Goal: Task Accomplishment & Management: Manage account settings

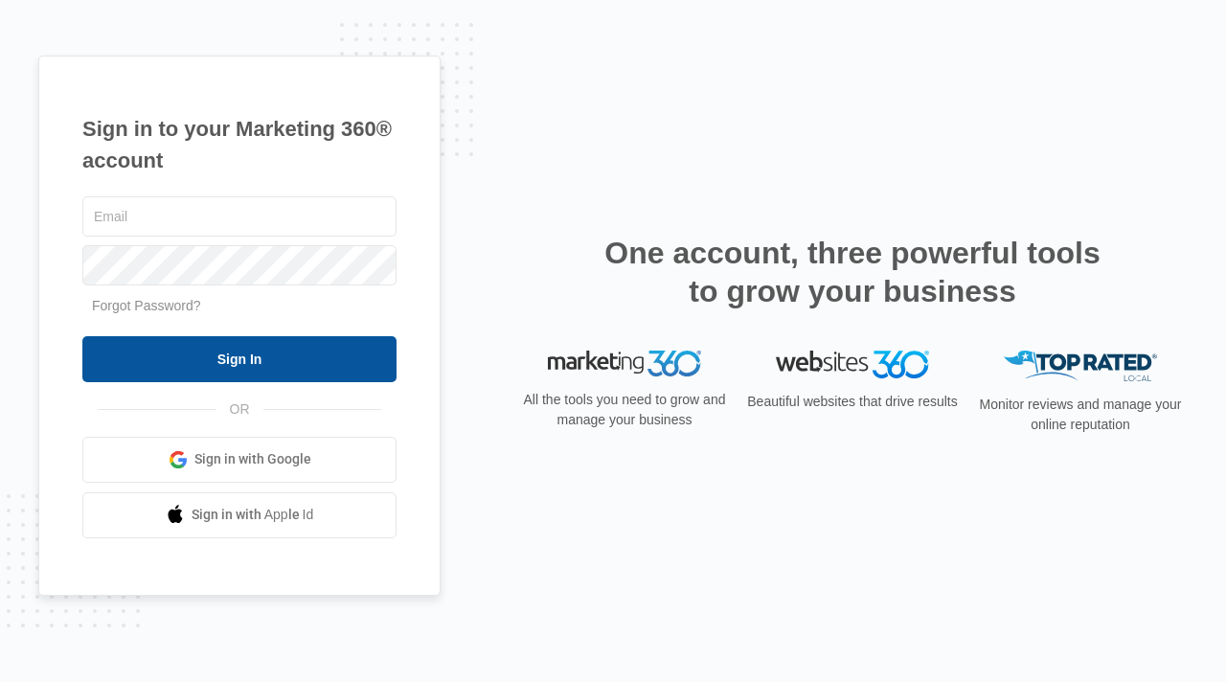
type input "[EMAIL_ADDRESS][DOMAIN_NAME]"
click at [186, 342] on input "Sign In" at bounding box center [239, 359] width 314 height 46
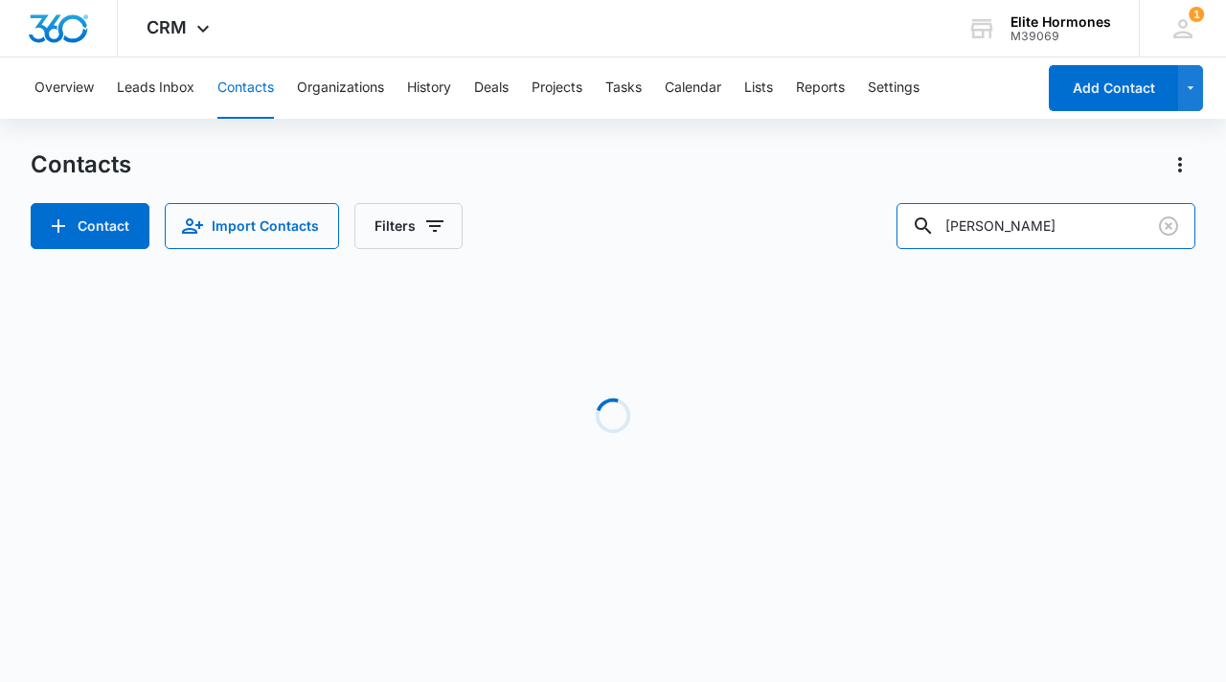
drag, startPoint x: 1061, startPoint y: 231, endPoint x: 901, endPoint y: 225, distance: 160.1
click at [901, 225] on div "Contact Import Contacts Filters nathan k" at bounding box center [613, 226] width 1165 height 46
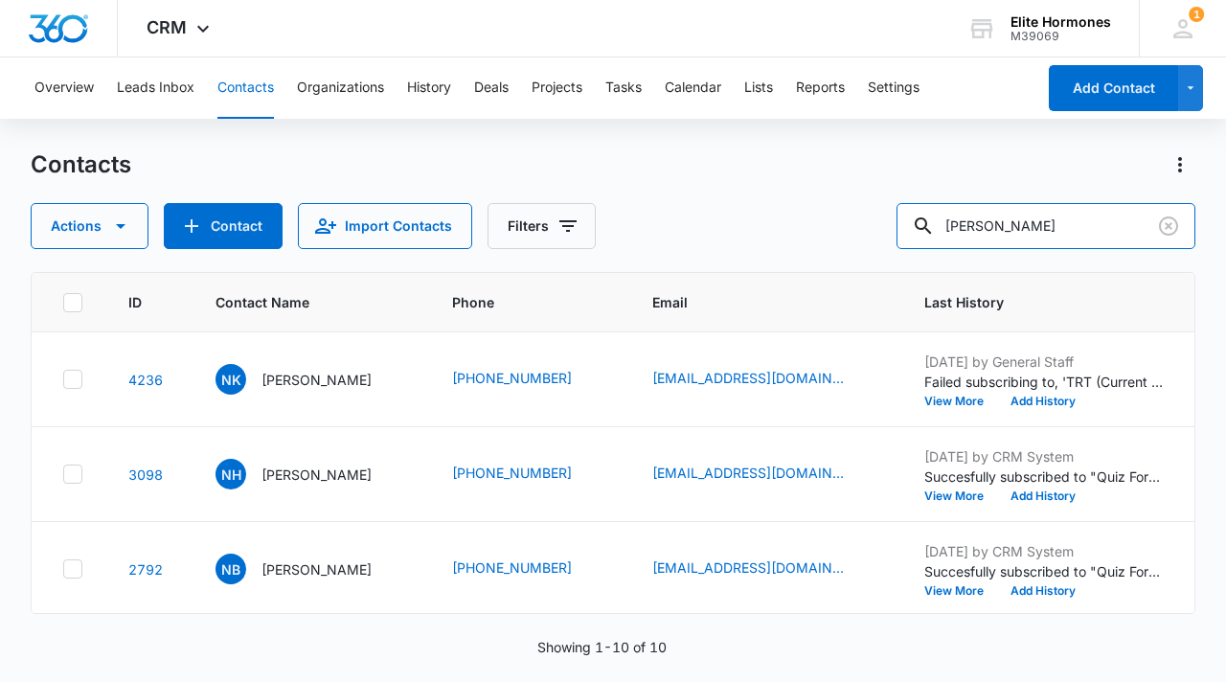
type input "burling"
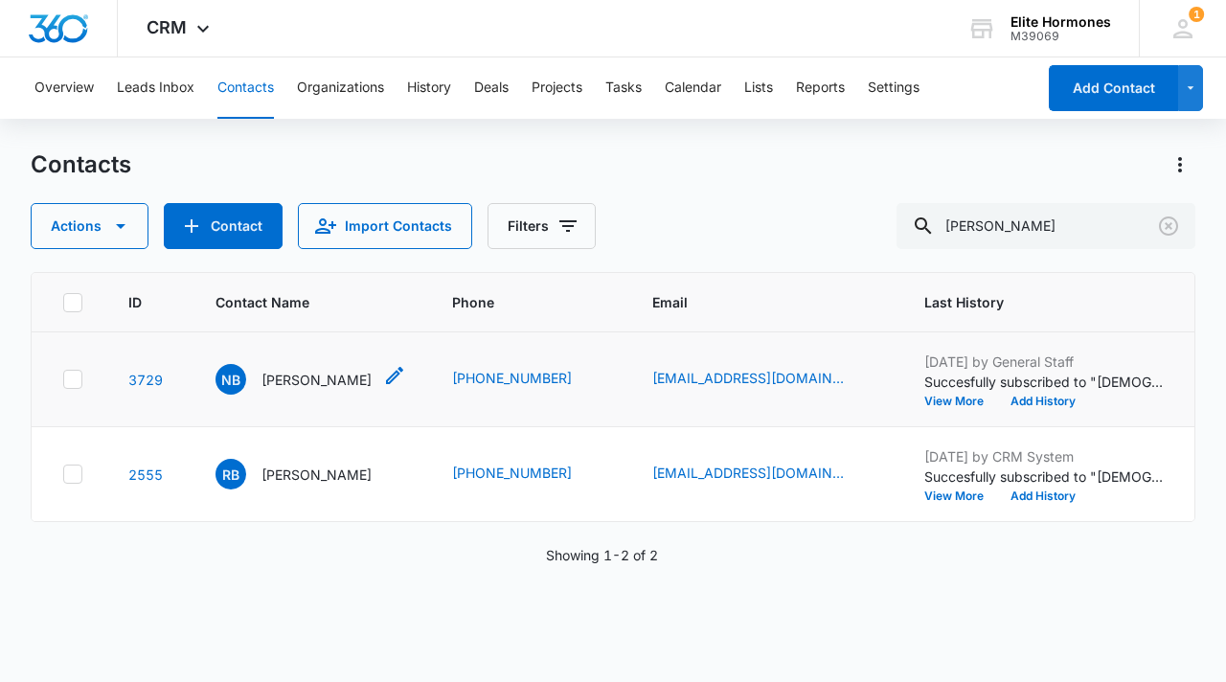
click at [358, 379] on p "Nicole Burlingame" at bounding box center [316, 380] width 110 height 20
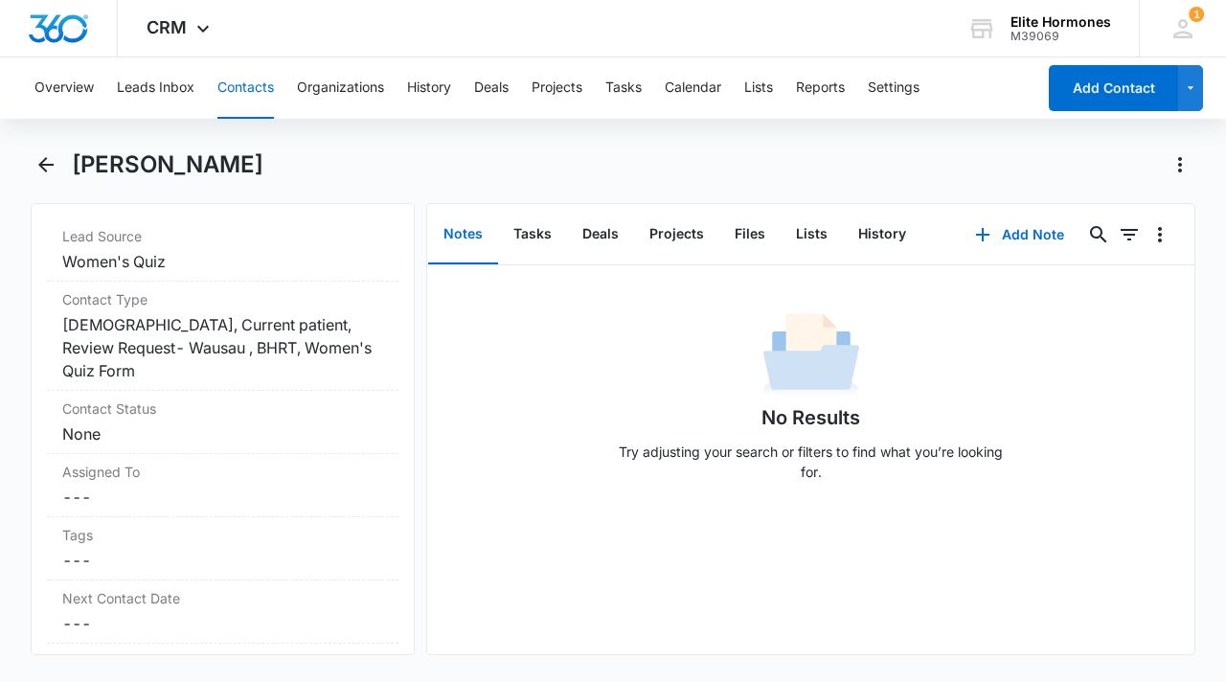
scroll to position [761, 0]
